Goal: Information Seeking & Learning: Learn about a topic

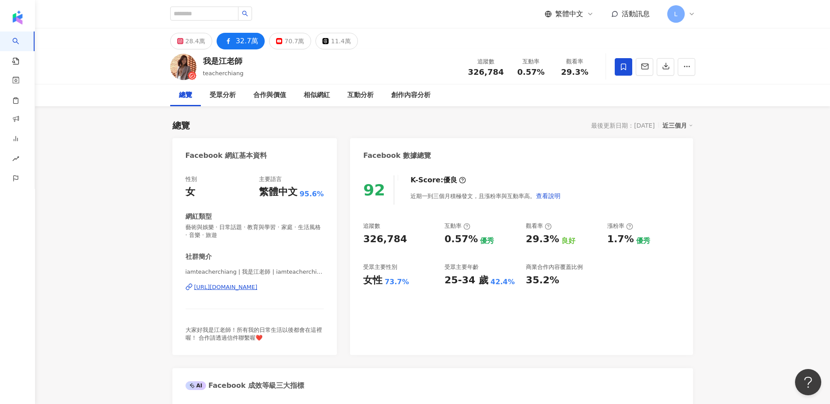
click at [552, 105] on div "總覽 受眾分析 合作與價值 相似網紅 互動分析 創作內容分析" at bounding box center [432, 95] width 525 height 22
click at [493, 143] on div "Facebook 數據總覽" at bounding box center [521, 152] width 342 height 28
click at [202, 43] on div "28.4萬" at bounding box center [195, 41] width 20 height 12
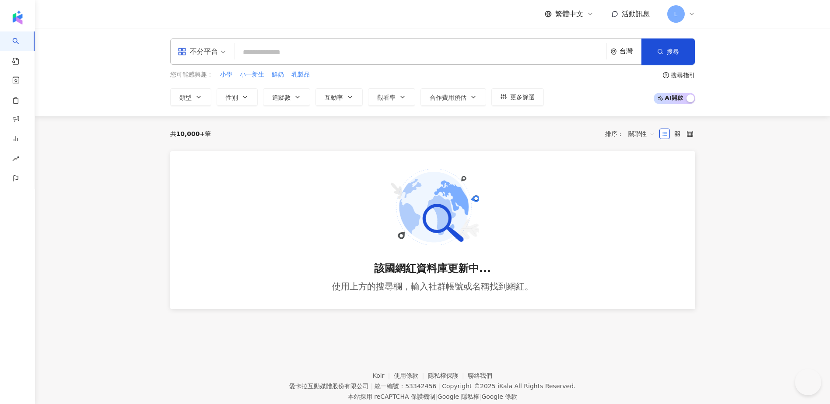
type input "*"
type input "**********"
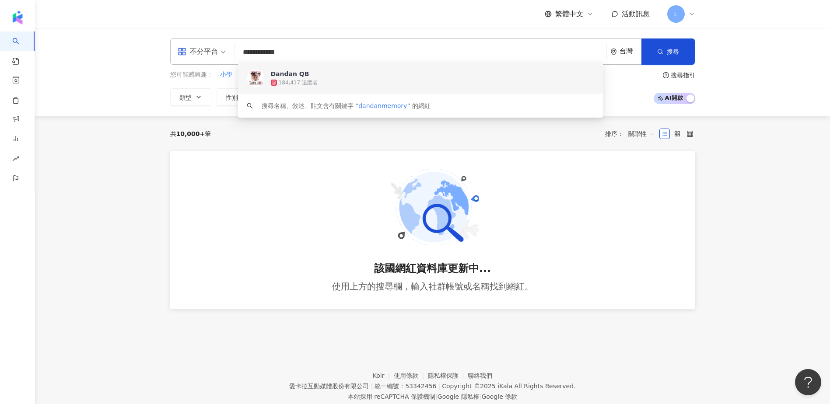
click at [327, 70] on span "Dandan QB" at bounding box center [416, 74] width 290 height 9
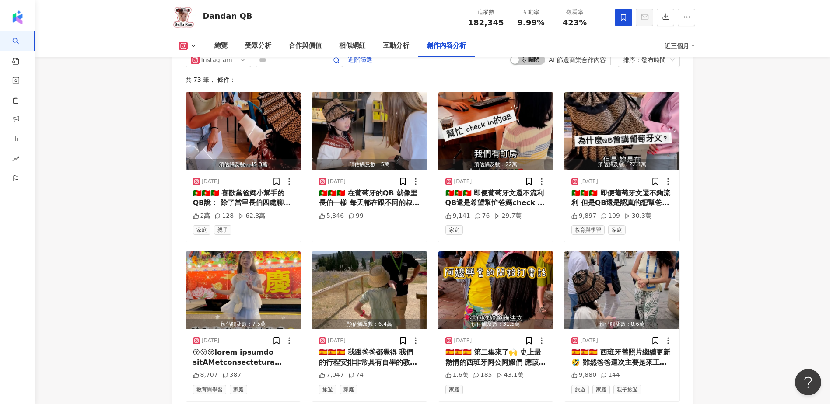
scroll to position [2680, 0]
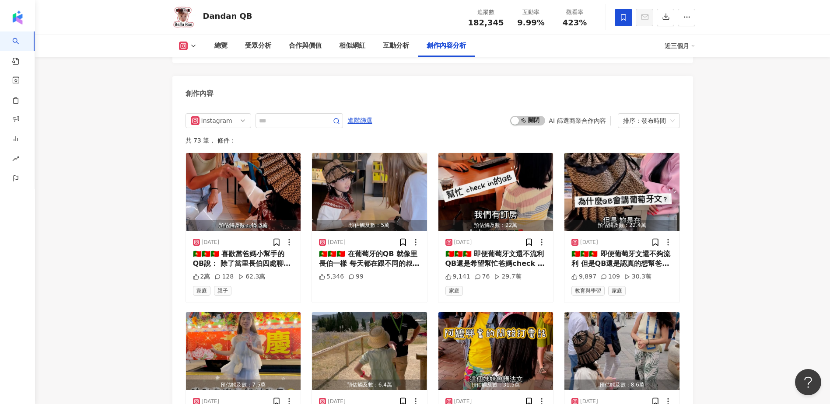
drag, startPoint x: 244, startPoint y: 258, endPoint x: 165, endPoint y: 203, distance: 95.6
click at [255, 188] on img "button" at bounding box center [243, 192] width 115 height 78
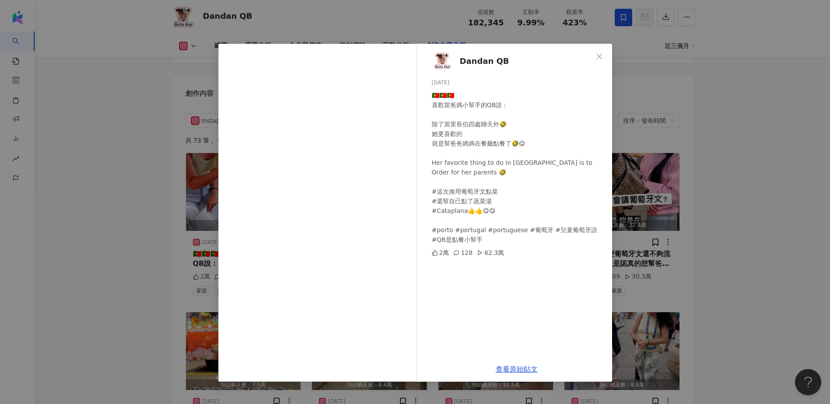
click at [112, 201] on div "Dandan QB [DATE] 🇵🇹🇵🇹🇵🇹 喜歡當爸媽小幫手的QB說： 除了當里長伯四處聊天外🤣 她更喜歡的 就是幫爸爸媽媽在餐廳點餐了🤣😋 Her fa…" at bounding box center [415, 202] width 830 height 404
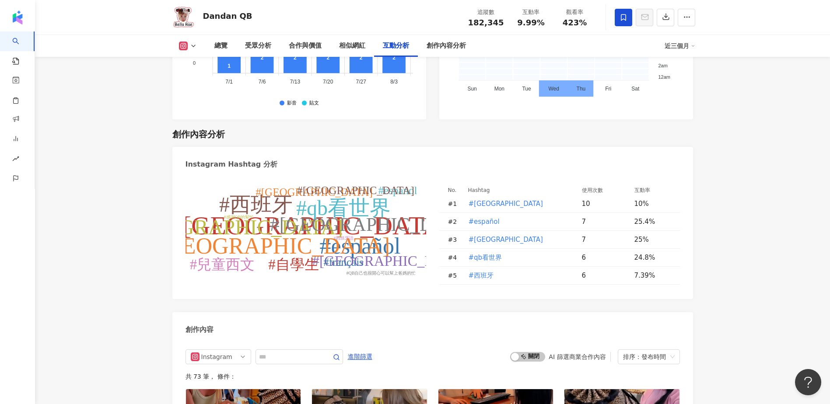
scroll to position [2447, 0]
